Goal: Task Accomplishment & Management: Use online tool/utility

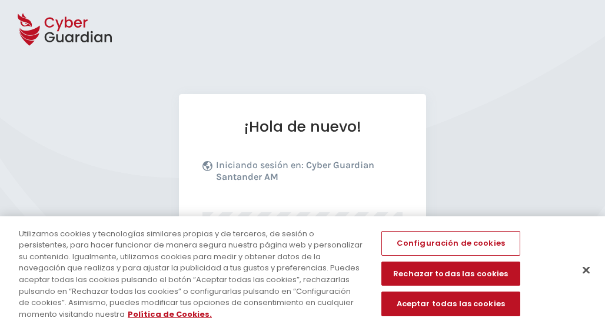
click at [462, 88] on div "¡Hola de nuevo! Iniciando sesión en: Cyber Guardian Santander AM Iniciar sesión…" at bounding box center [302, 288] width 605 height 577
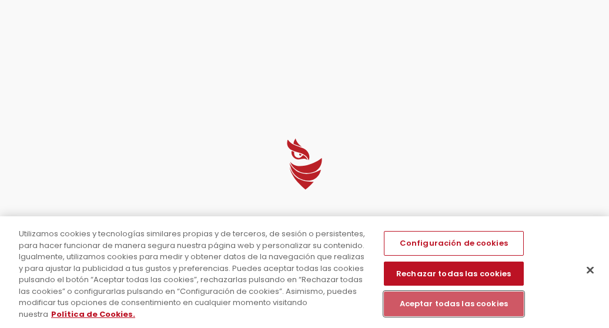
click at [433, 305] on button "Aceptar todas las cookies" at bounding box center [454, 304] width 140 height 25
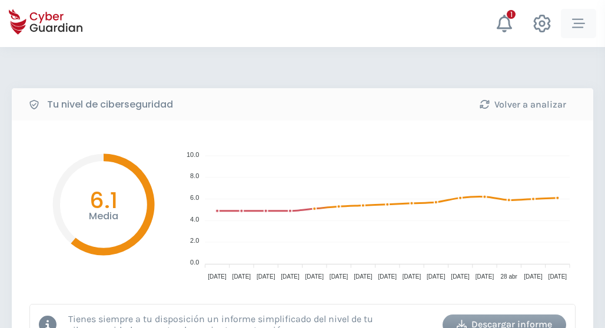
click at [574, 19] on icon "button" at bounding box center [578, 23] width 13 height 9
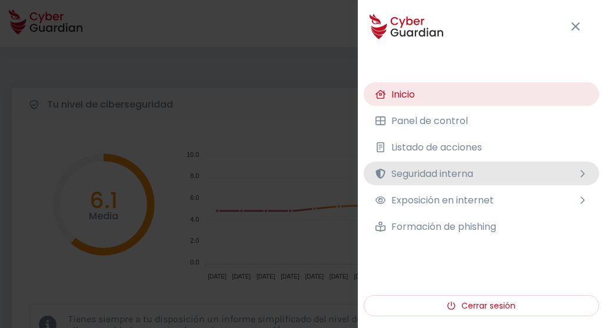
click at [429, 172] on span "Seguridad interna" at bounding box center [432, 173] width 82 height 15
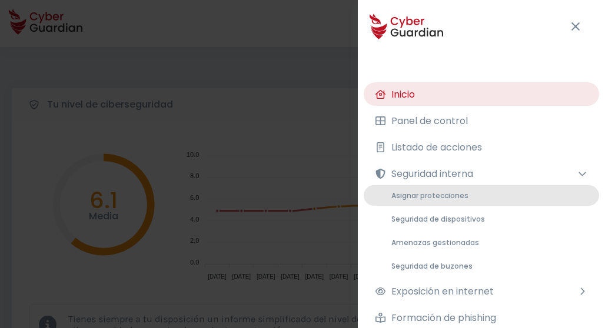
click at [409, 198] on span "Asignar protecciones" at bounding box center [429, 196] width 77 height 10
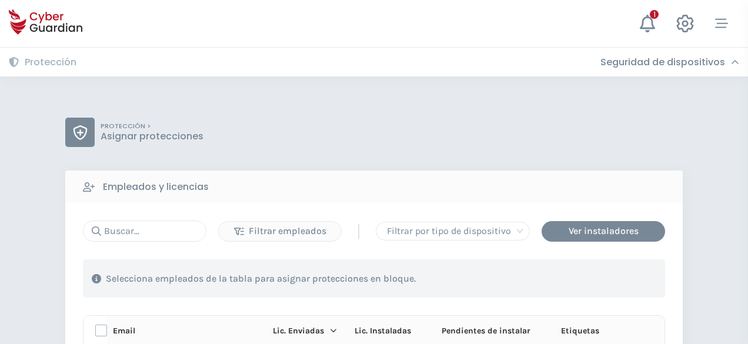
scroll to position [301, 0]
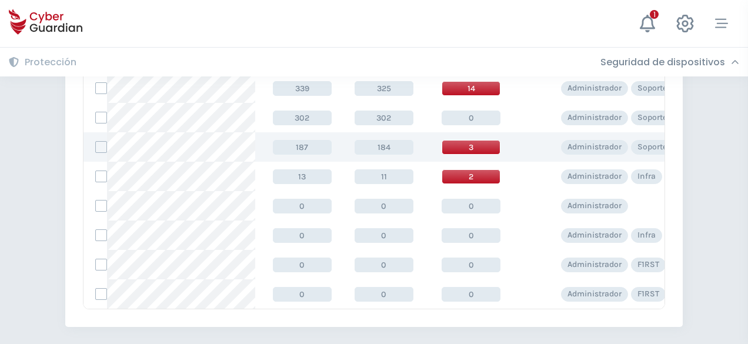
click at [454, 150] on span "3" at bounding box center [471, 147] width 59 height 15
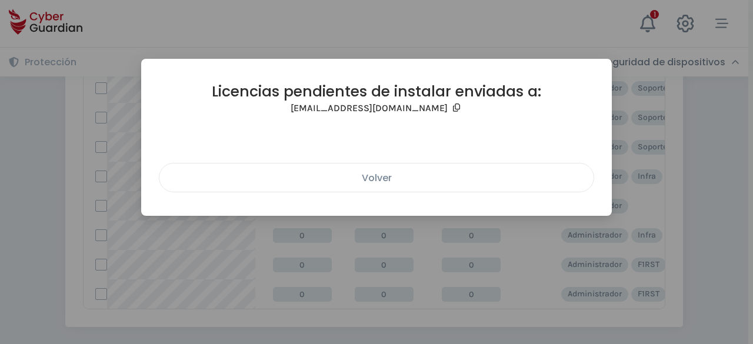
click at [389, 175] on div "Volver" at bounding box center [376, 178] width 417 height 15
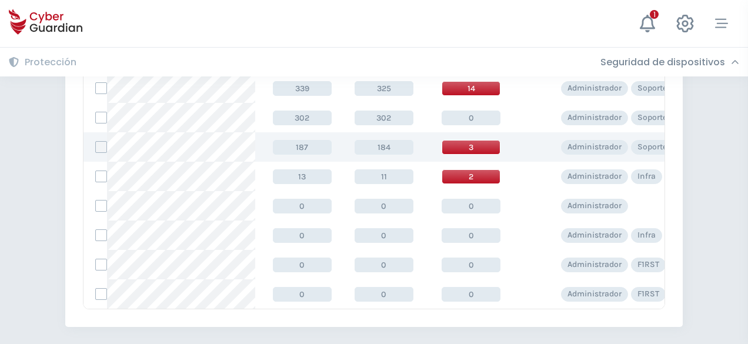
click at [106, 149] on label at bounding box center [101, 147] width 12 height 12
click at [96, 149] on input "checkbox" at bounding box center [96, 147] width 0 height 11
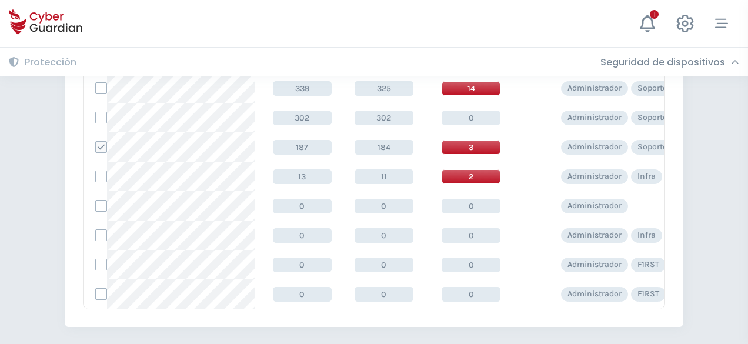
scroll to position [0, 0]
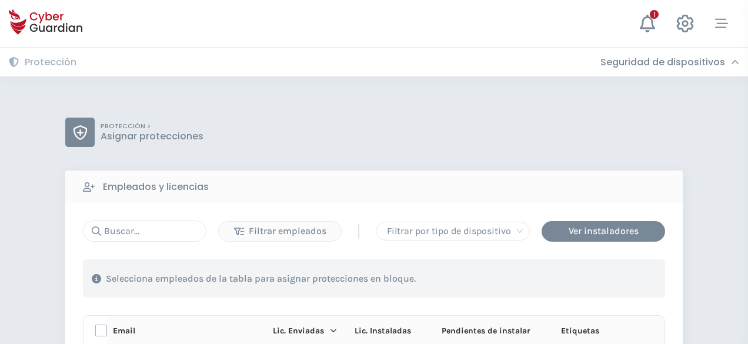
click at [586, 277] on div "Selecciona empleados de la tabla para asignar protecciones en bloque." at bounding box center [374, 278] width 582 height 38
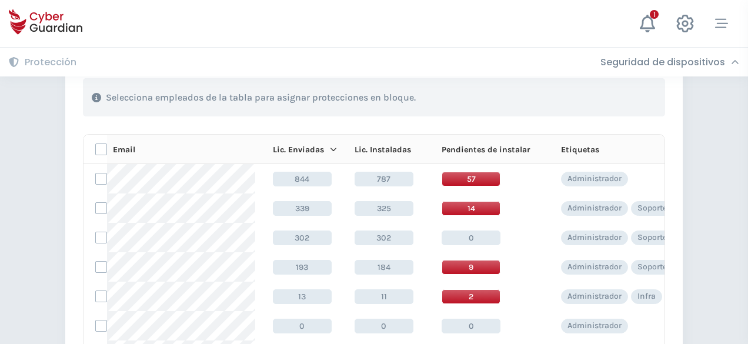
scroll to position [184, 0]
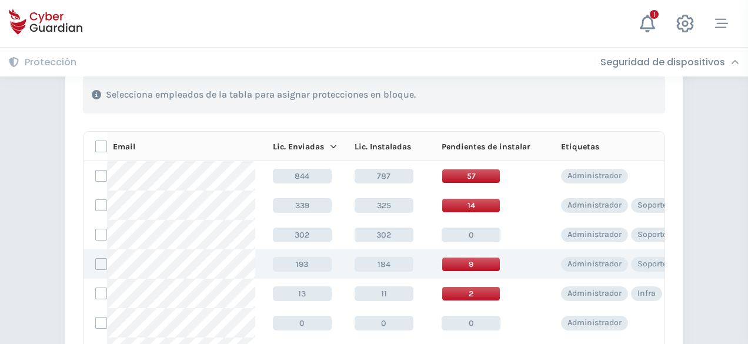
click at [477, 267] on span "9" at bounding box center [471, 264] width 59 height 15
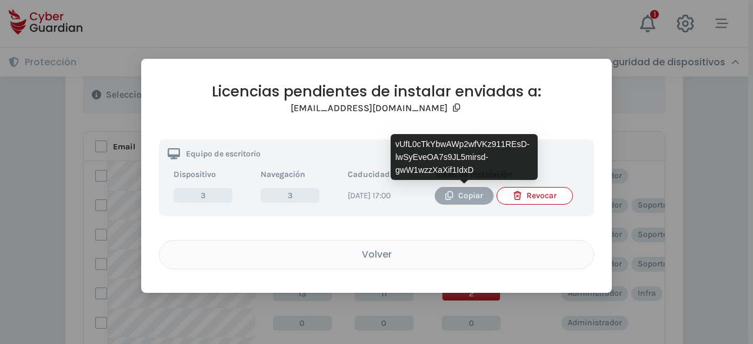
click at [451, 199] on icon "button" at bounding box center [449, 195] width 9 height 9
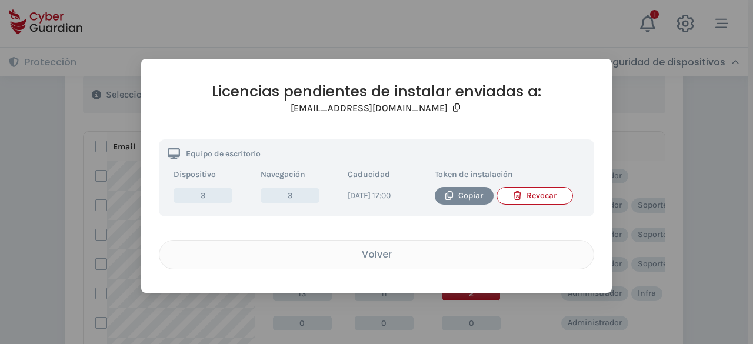
click at [0, 244] on div "Licencias pendientes de instalar enviadas a: [EMAIL_ADDRESS][DOMAIN_NAME] Equip…" at bounding box center [376, 172] width 753 height 344
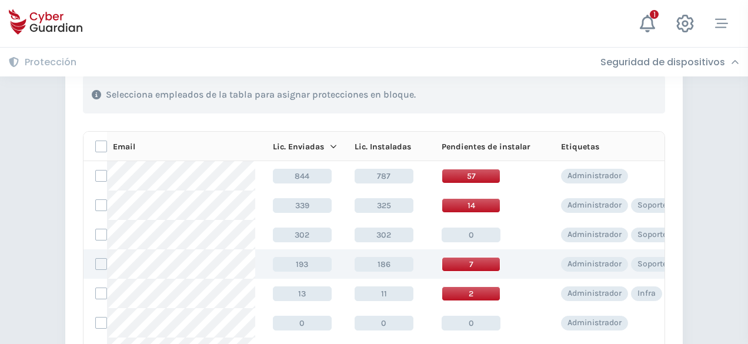
click at [479, 269] on span "7" at bounding box center [471, 264] width 59 height 15
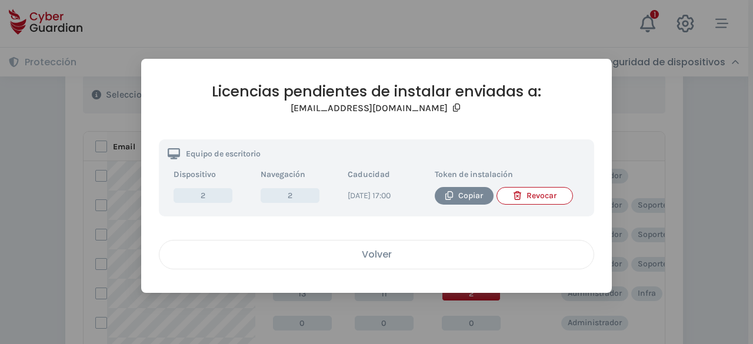
click at [374, 262] on div "Volver" at bounding box center [376, 254] width 417 height 15
